Goal: Find specific page/section: Find specific page/section

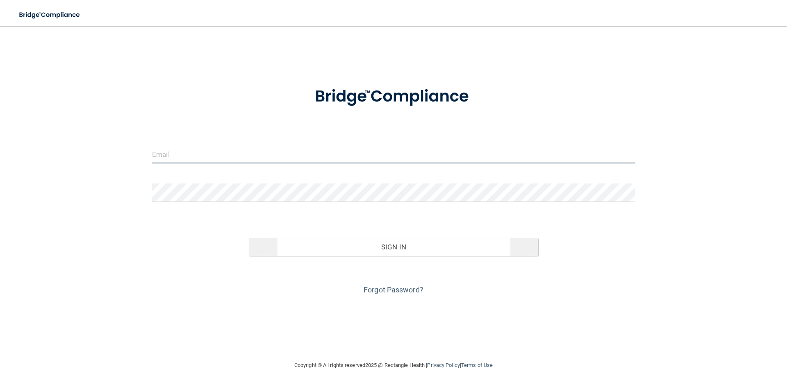
type input "[EMAIL_ADDRESS][DOMAIN_NAME]"
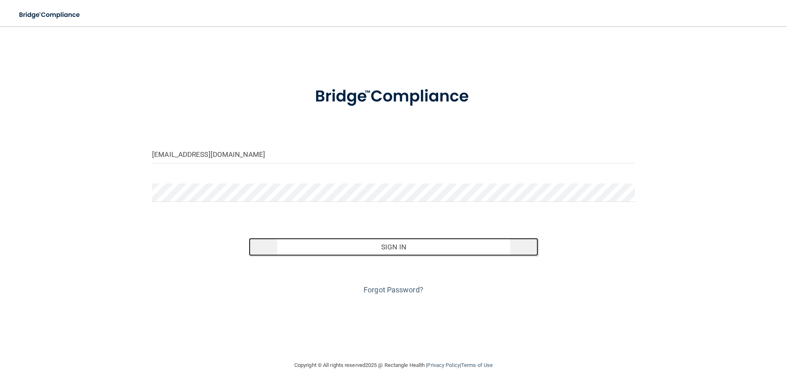
click at [323, 249] on button "Sign In" at bounding box center [394, 247] width 290 height 18
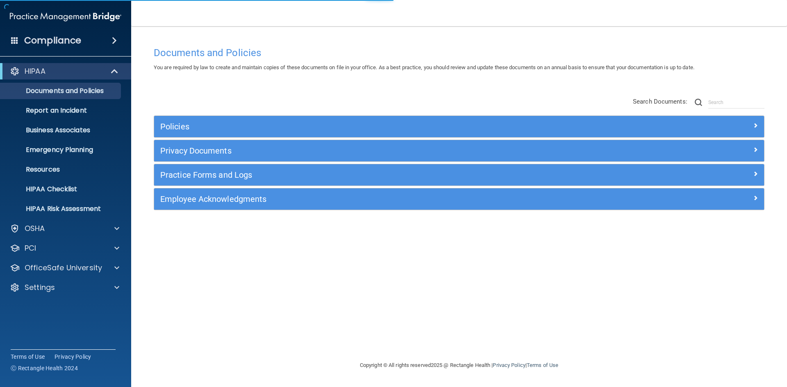
click at [69, 50] on div "Compliance HIPAA Documents and Policies Report an Incident Business Associates …" at bounding box center [65, 193] width 131 height 387
click at [70, 44] on h4 "Compliance" at bounding box center [52, 40] width 57 height 11
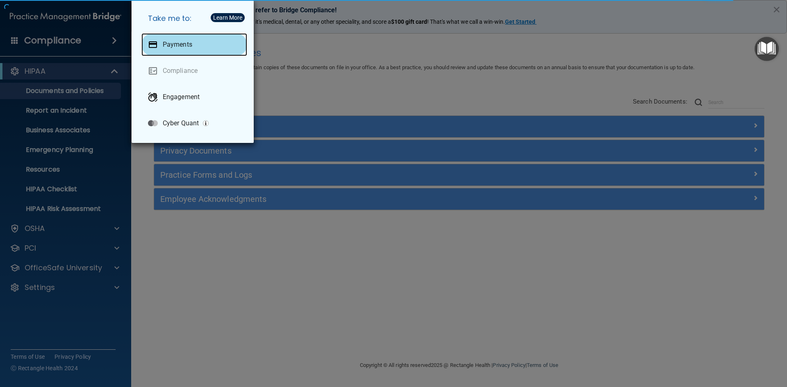
click at [161, 43] on div "Payments" at bounding box center [194, 44] width 106 height 23
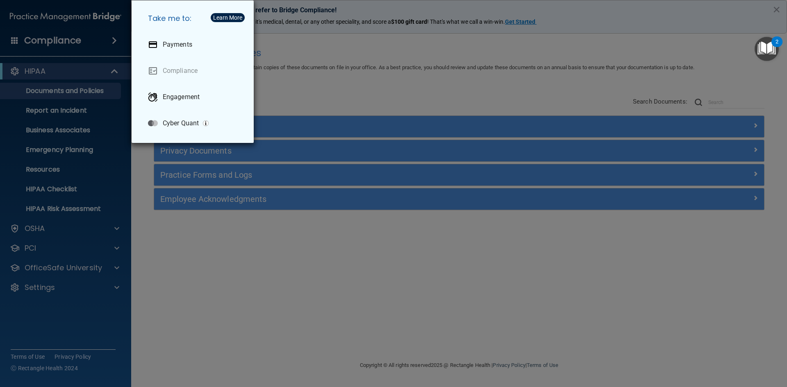
click at [82, 94] on div "Take me to: Payments Compliance Engagement Cyber Quant" at bounding box center [393, 193] width 787 height 387
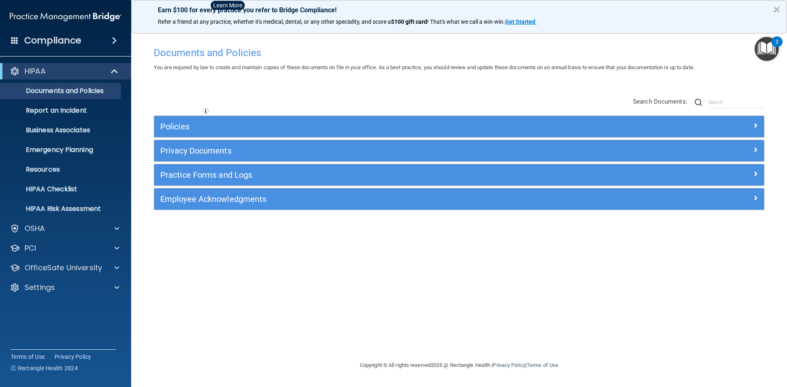
click at [82, 39] on div "Compliance" at bounding box center [65, 41] width 131 height 18
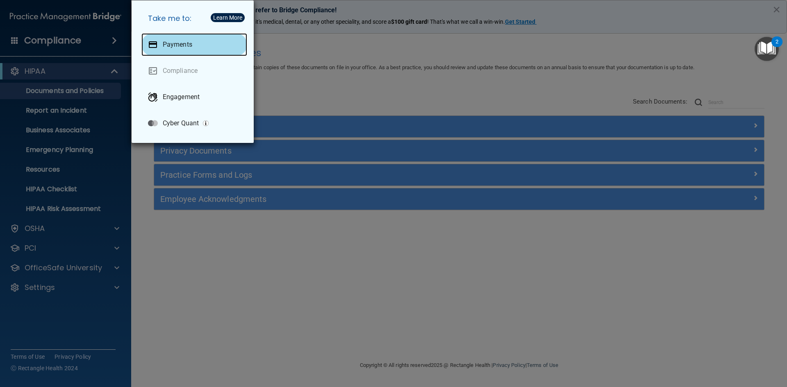
click at [169, 41] on p "Payments" at bounding box center [177, 45] width 29 height 8
click at [159, 206] on div "Take me to: Payments Compliance Engagement Cyber Quant" at bounding box center [393, 193] width 787 height 387
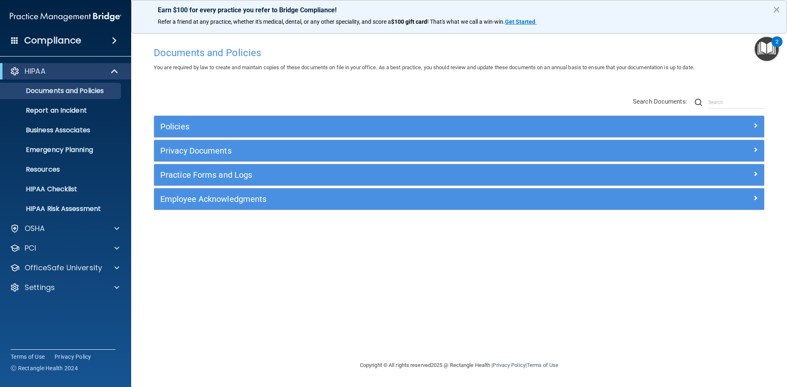
click at [84, 34] on div "Compliance" at bounding box center [65, 41] width 131 height 18
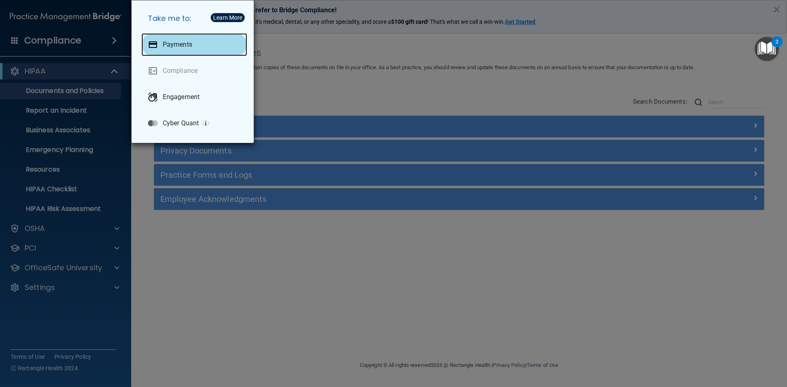
click at [152, 48] on div at bounding box center [153, 45] width 10 height 10
